Goal: Navigation & Orientation: Go to known website

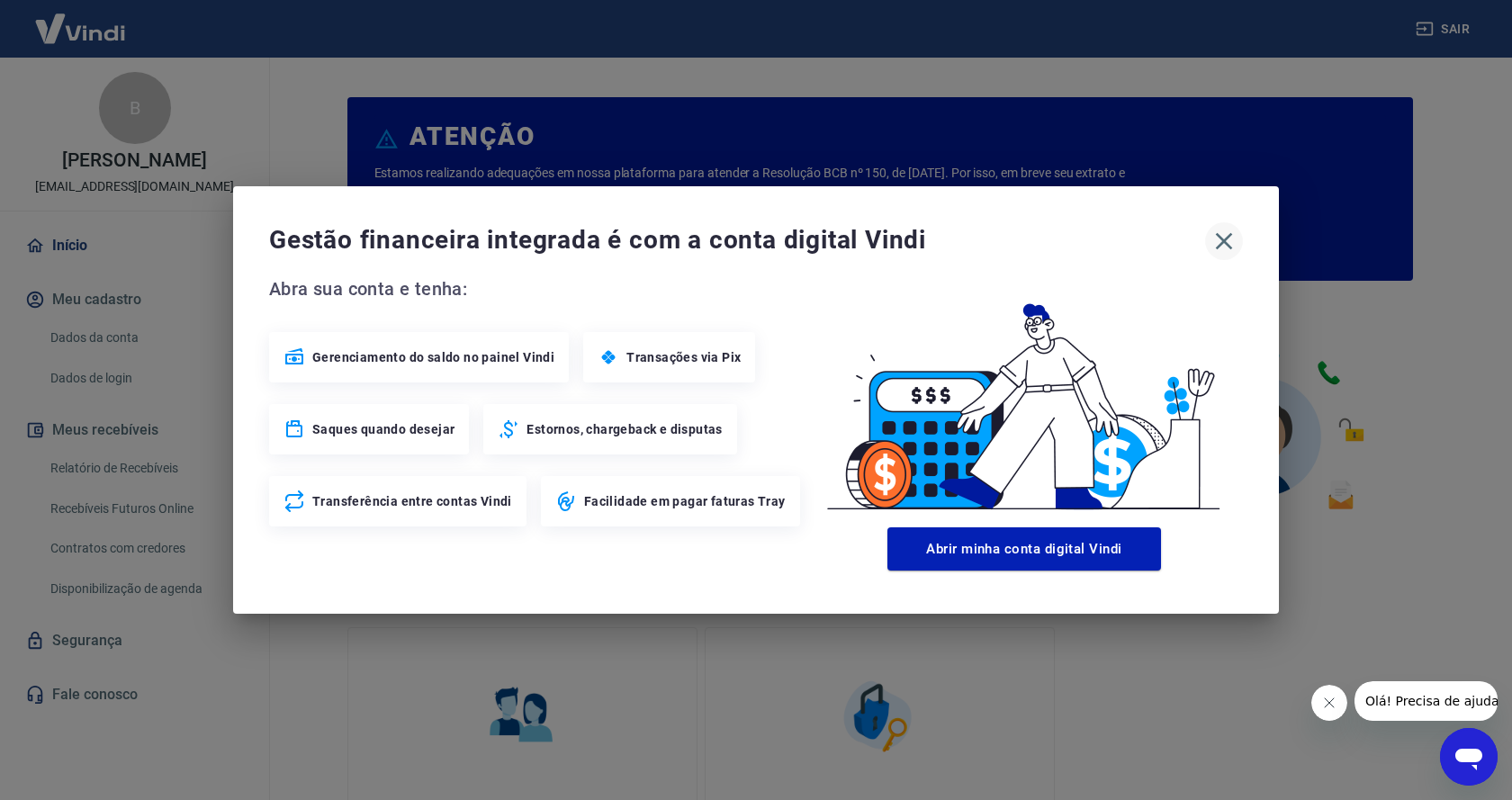
click at [1225, 244] on icon "button" at bounding box center [1224, 241] width 17 height 17
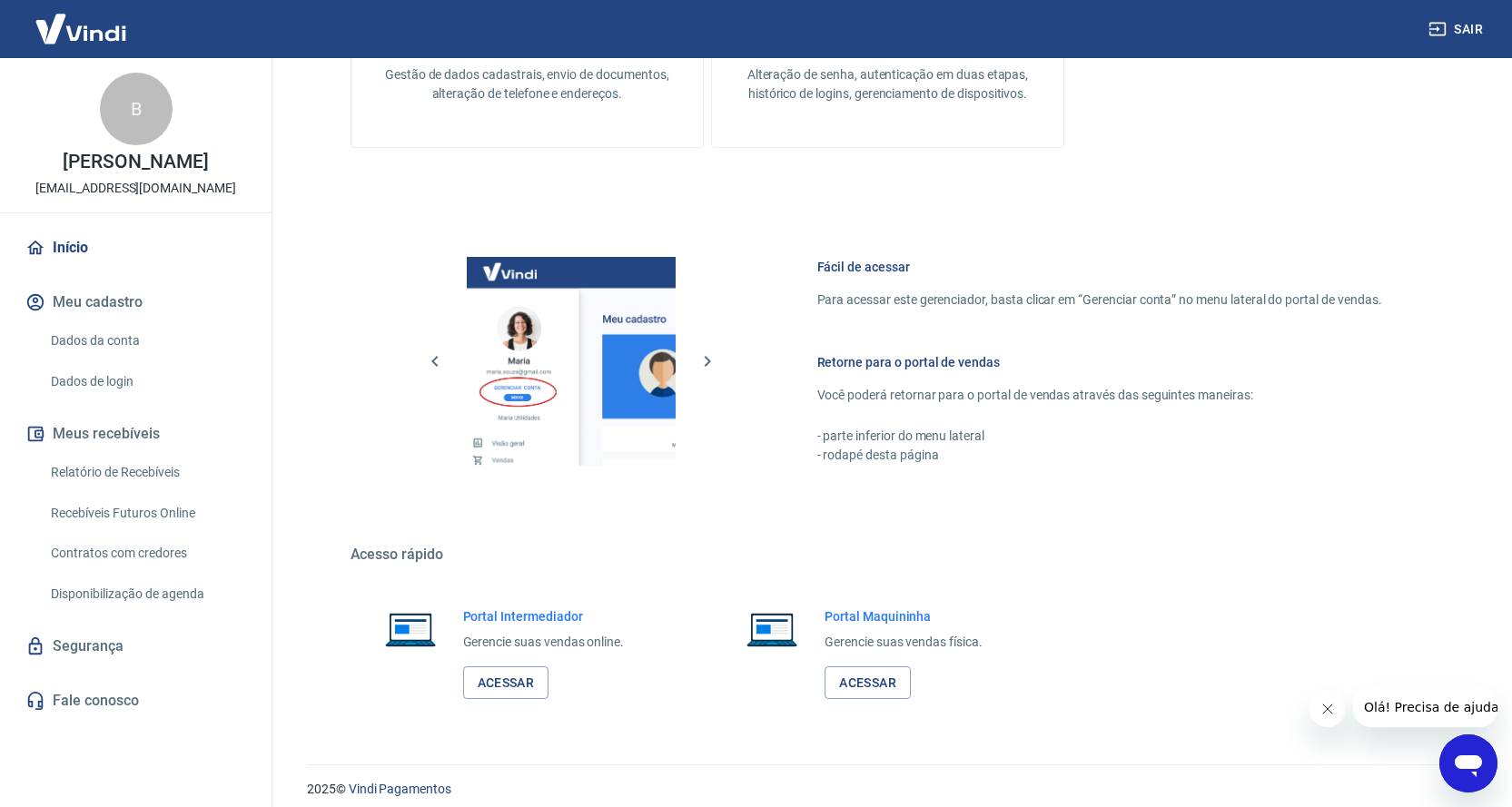
scroll to position [796, 0]
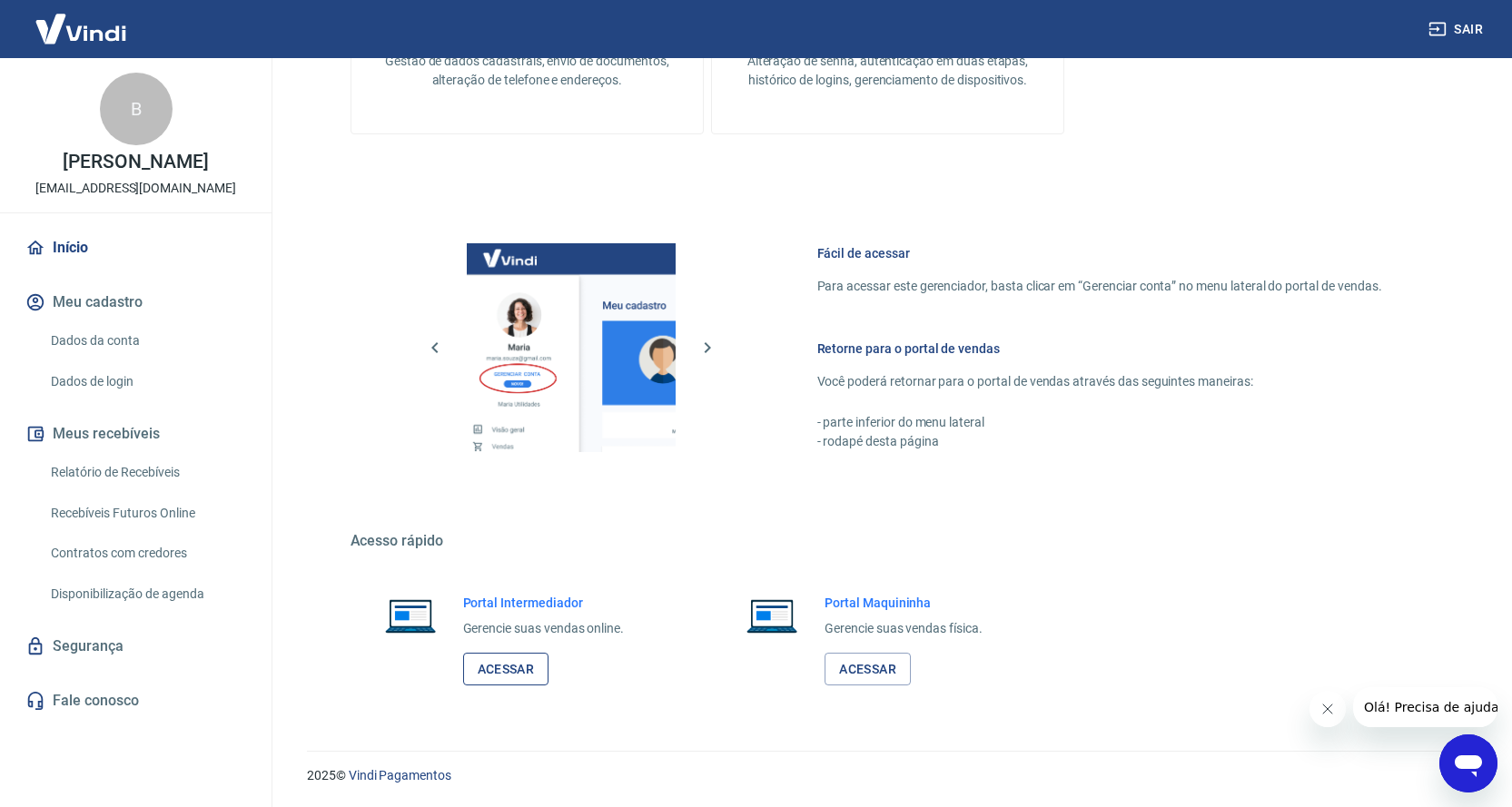
click at [503, 672] on link "Acessar" at bounding box center [505, 670] width 86 height 34
